Goal: Information Seeking & Learning: Compare options

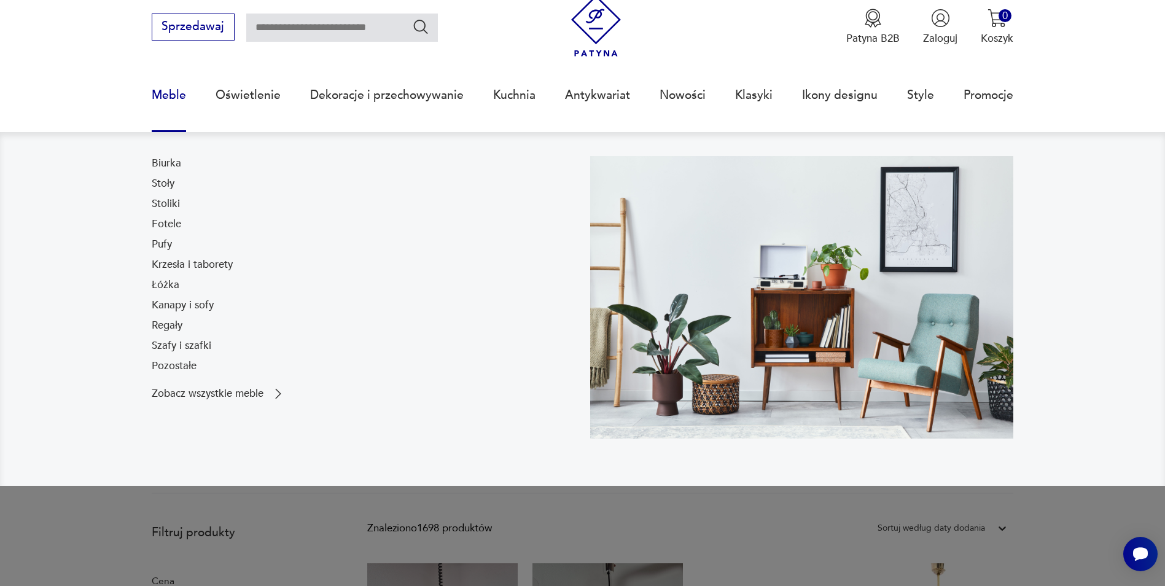
click at [165, 325] on link "Regały" at bounding box center [167, 325] width 31 height 15
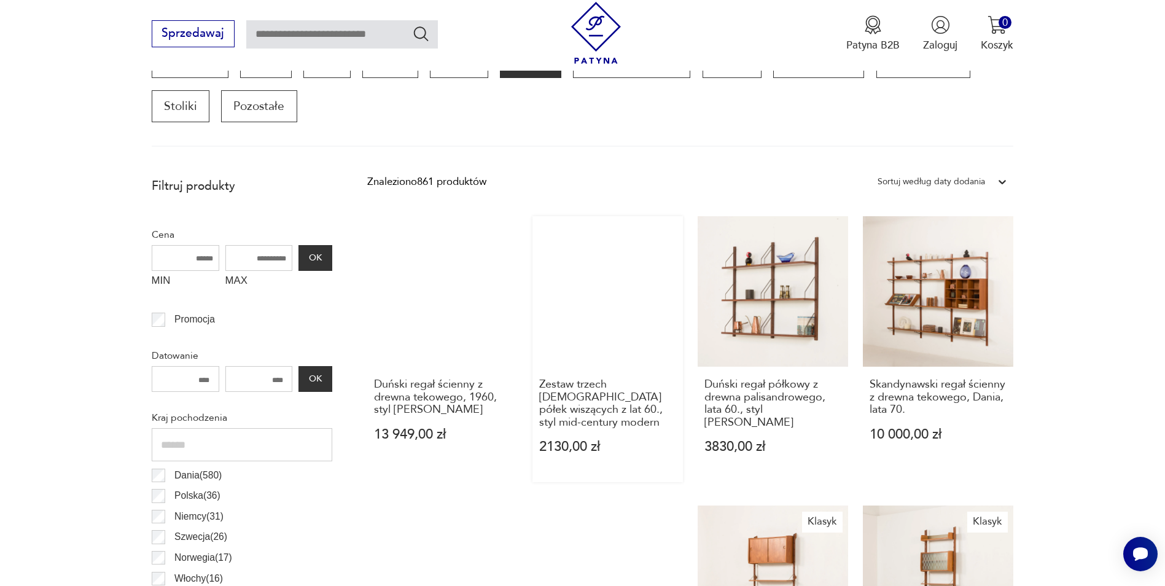
scroll to position [488, 0]
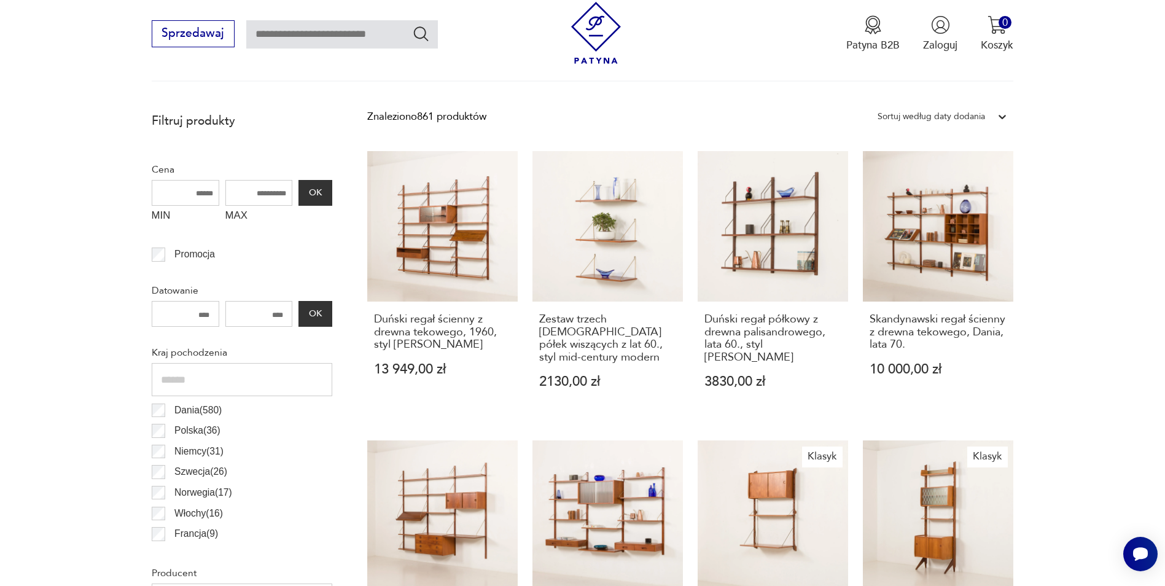
click at [242, 188] on input "MAX" at bounding box center [259, 193] width 68 height 26
type input "****"
click at [327, 188] on button "OK" at bounding box center [314, 193] width 33 height 26
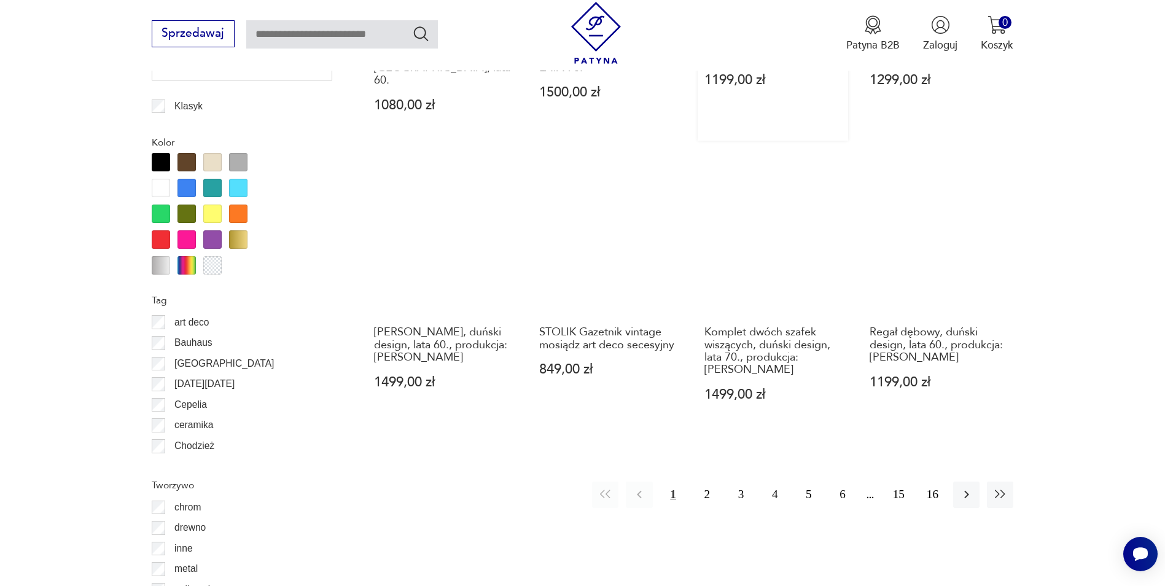
scroll to position [1453, 0]
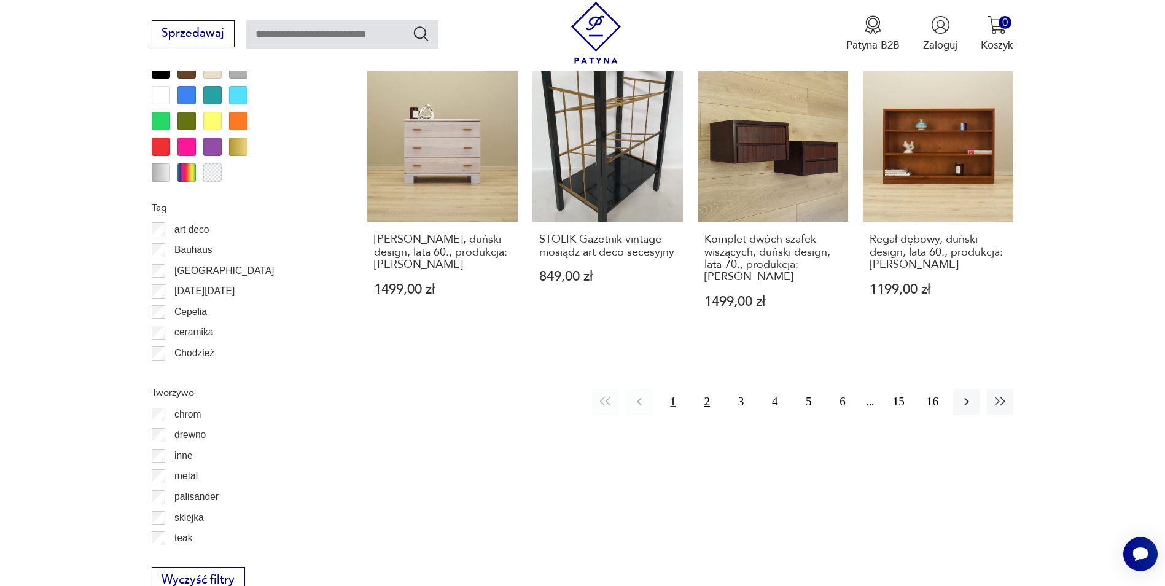
click at [704, 389] on button "2" at bounding box center [707, 402] width 26 height 26
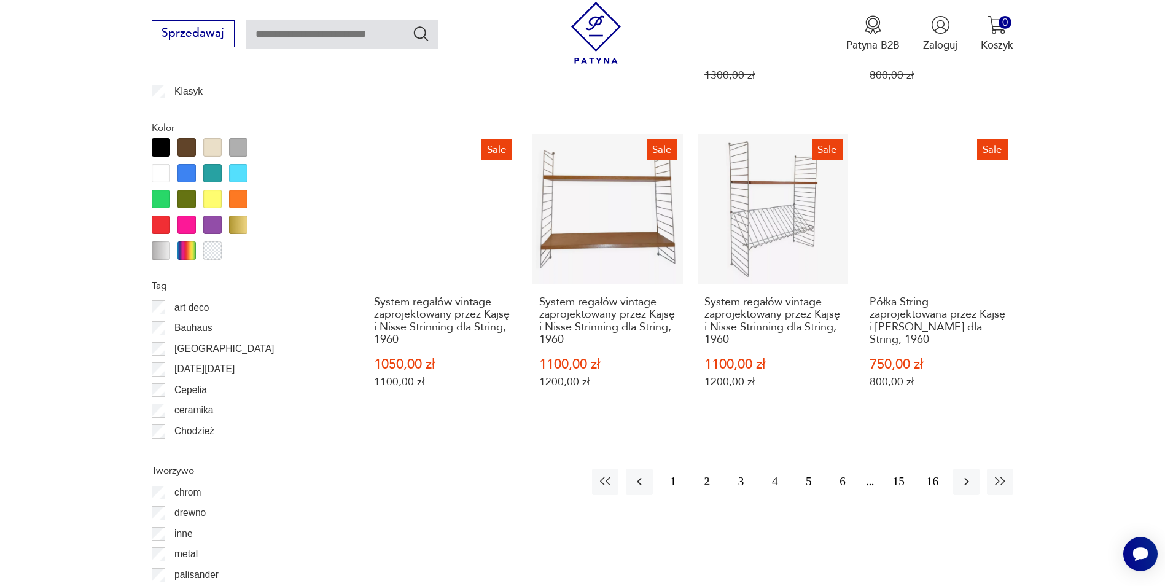
scroll to position [1576, 0]
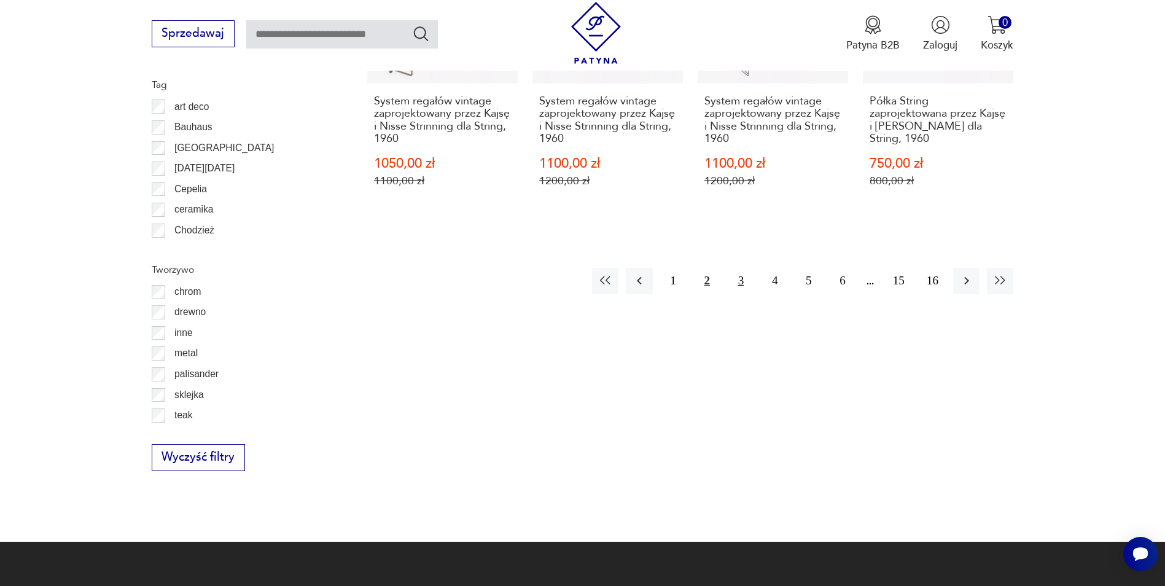
click at [739, 284] on button "3" at bounding box center [741, 281] width 26 height 26
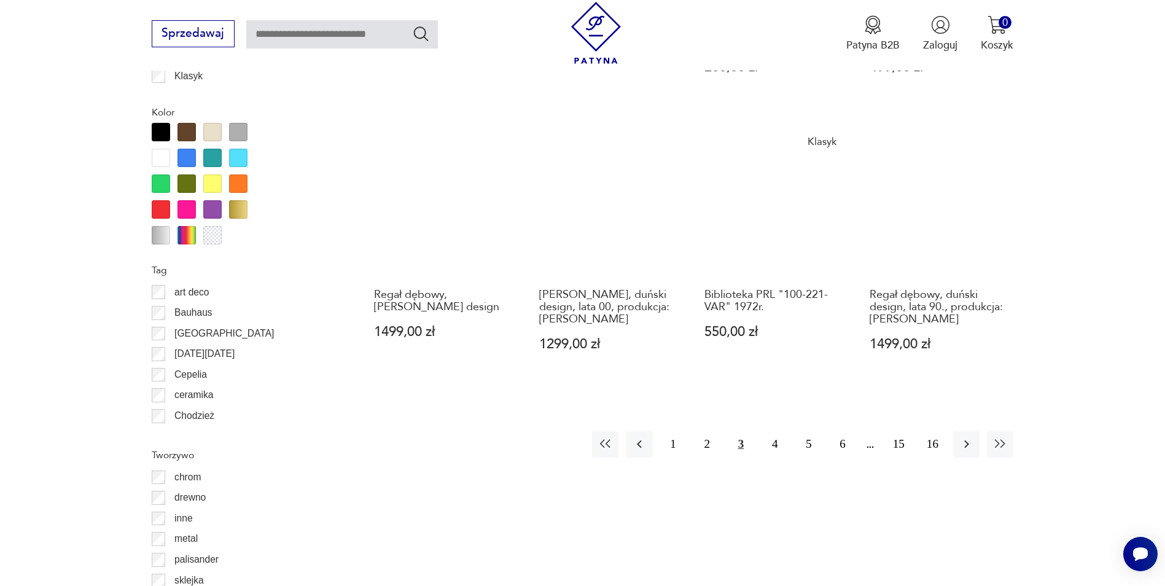
scroll to position [1392, 0]
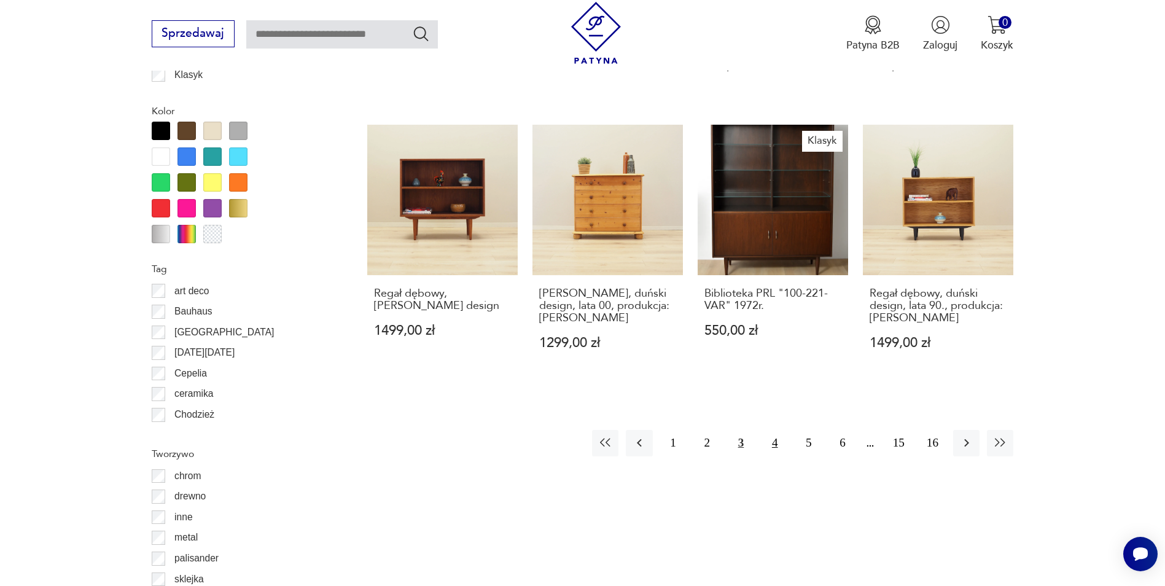
click at [769, 439] on button "4" at bounding box center [775, 443] width 26 height 26
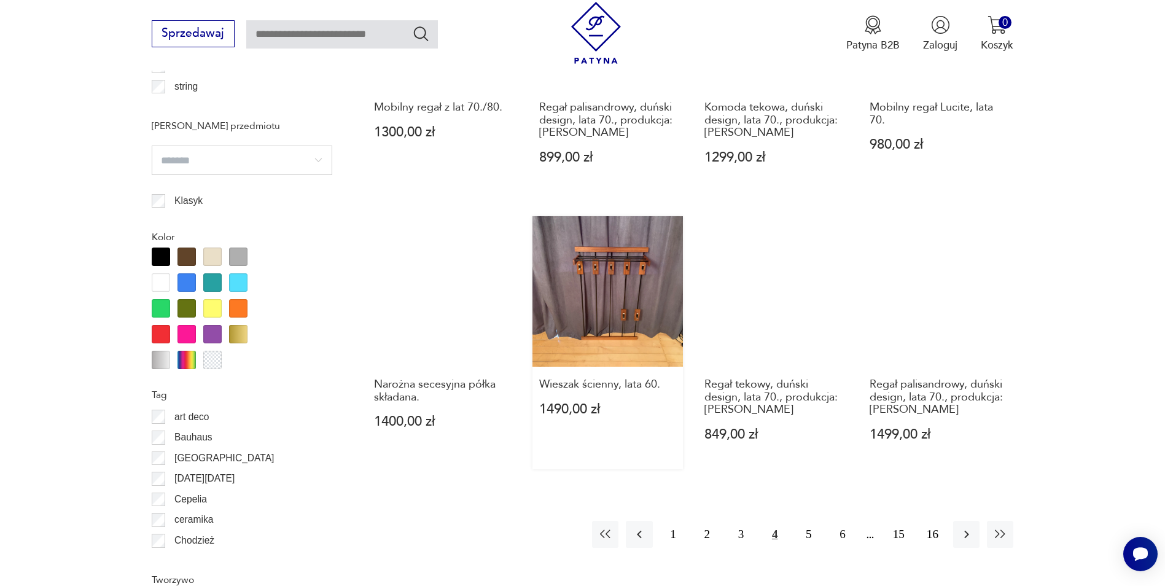
scroll to position [1269, 0]
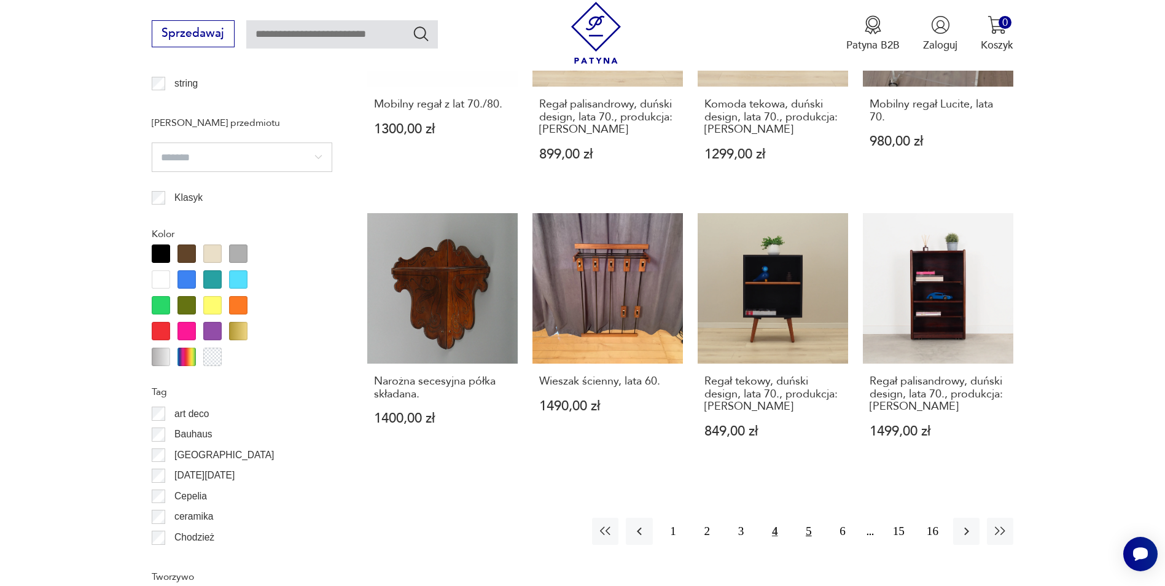
click at [816, 533] on button "5" at bounding box center [808, 531] width 26 height 26
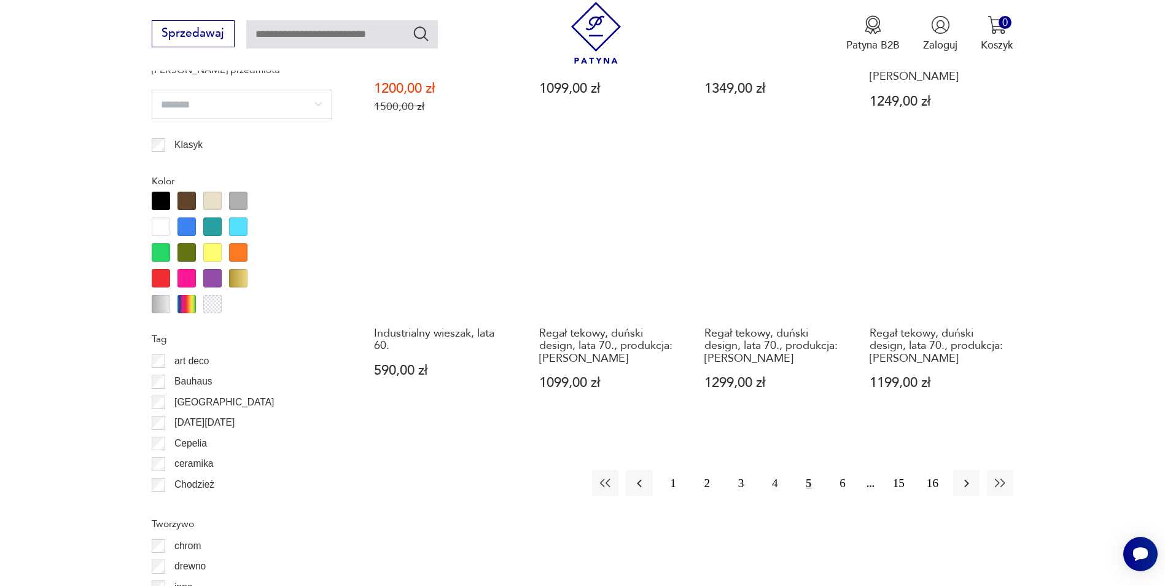
scroll to position [1330, 0]
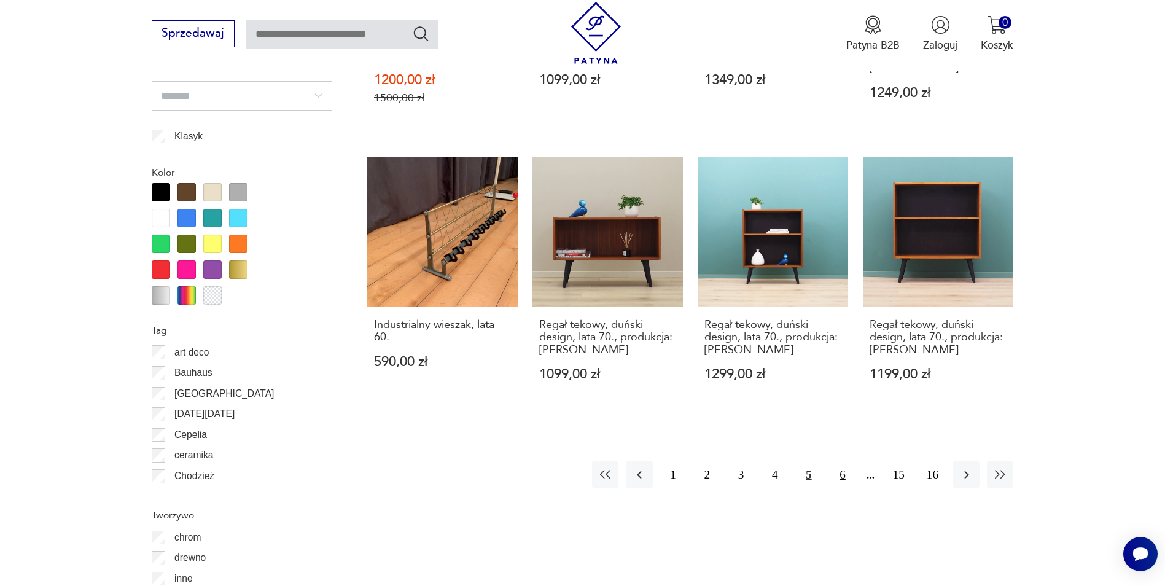
click at [836, 473] on button "6" at bounding box center [842, 474] width 26 height 26
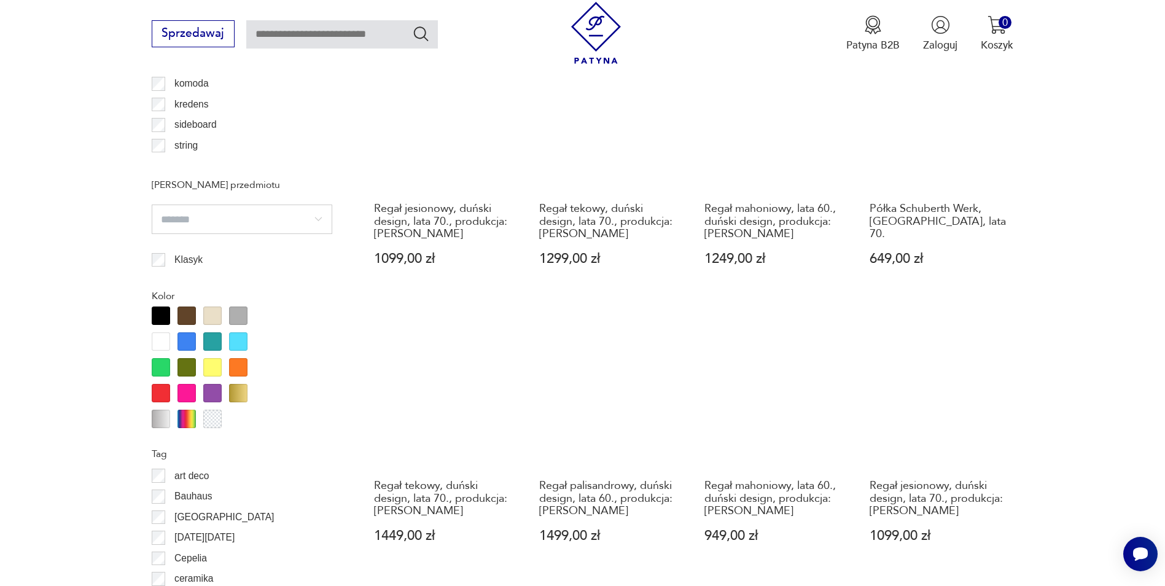
scroll to position [1330, 0]
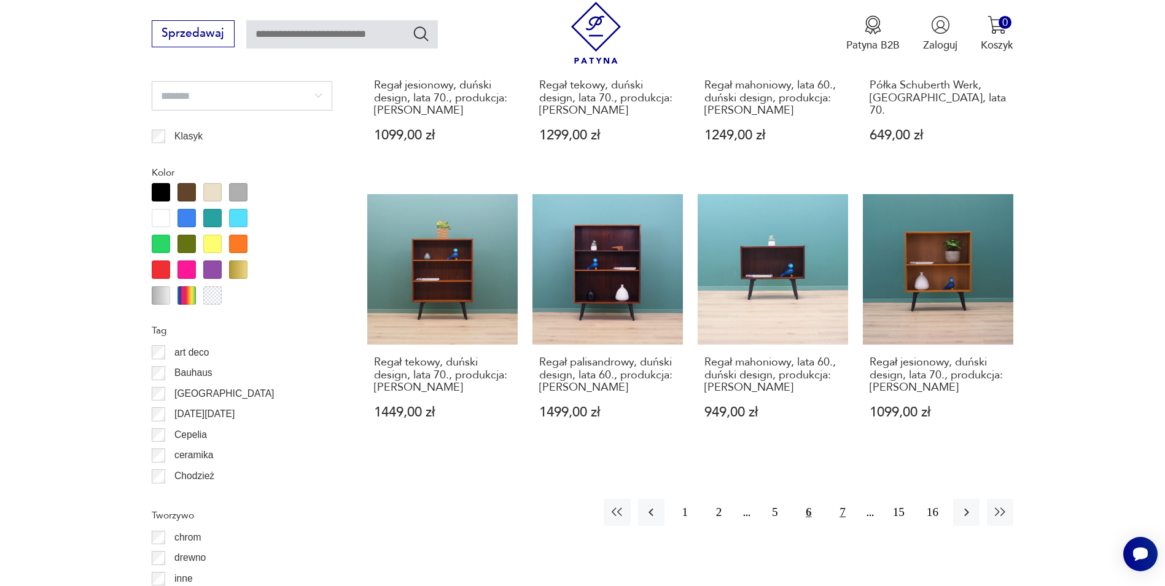
click at [833, 499] on button "7" at bounding box center [842, 512] width 26 height 26
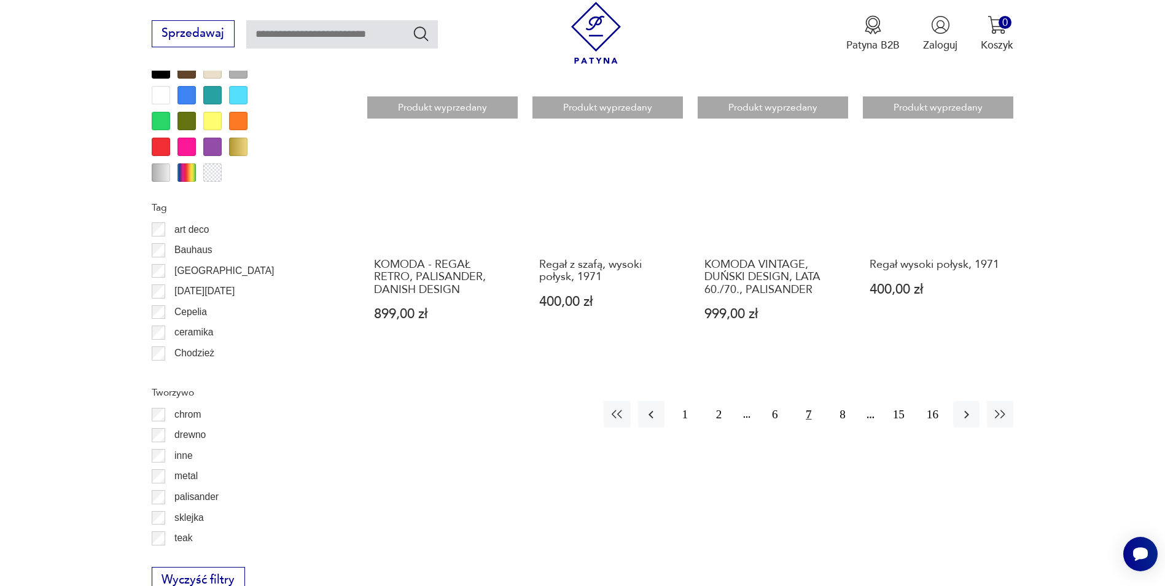
scroll to position [1392, 0]
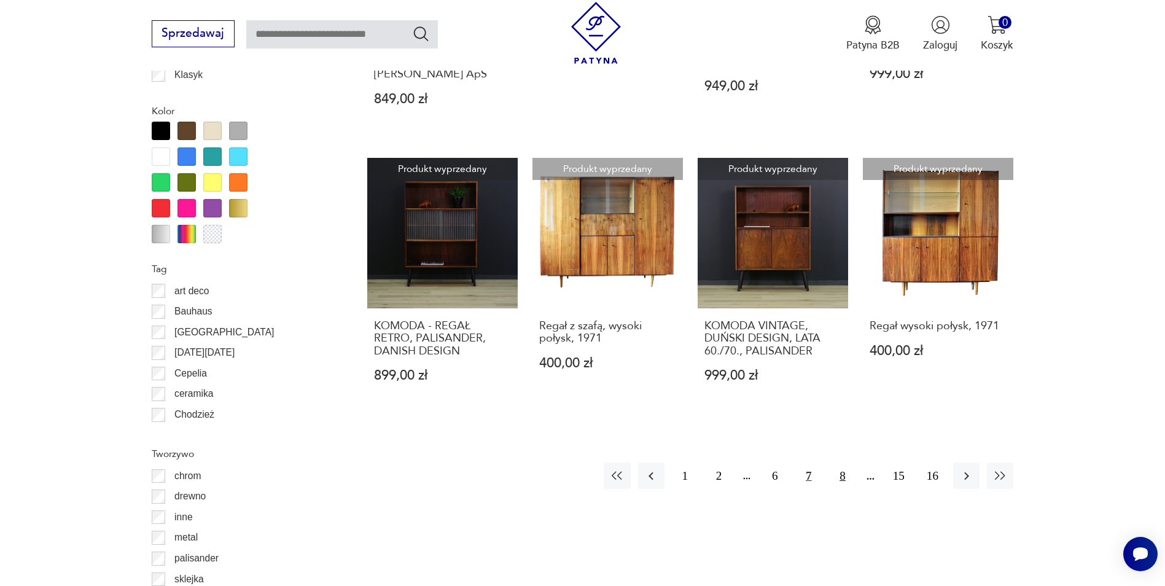
click at [841, 462] on button "8" at bounding box center [842, 475] width 26 height 26
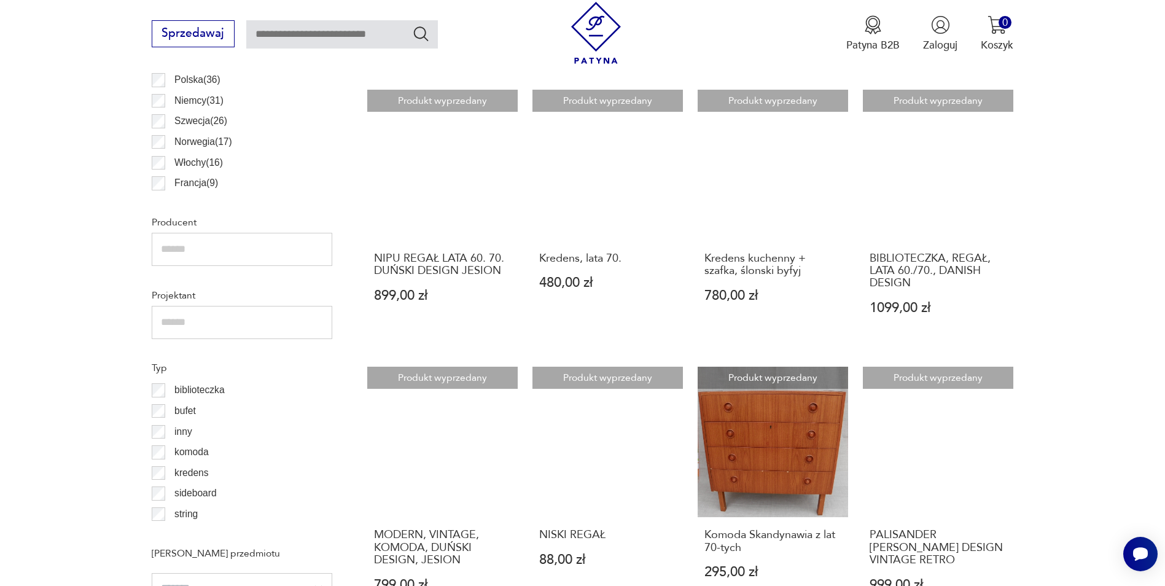
scroll to position [839, 0]
